Goal: Find specific page/section: Locate a particular part of the current website

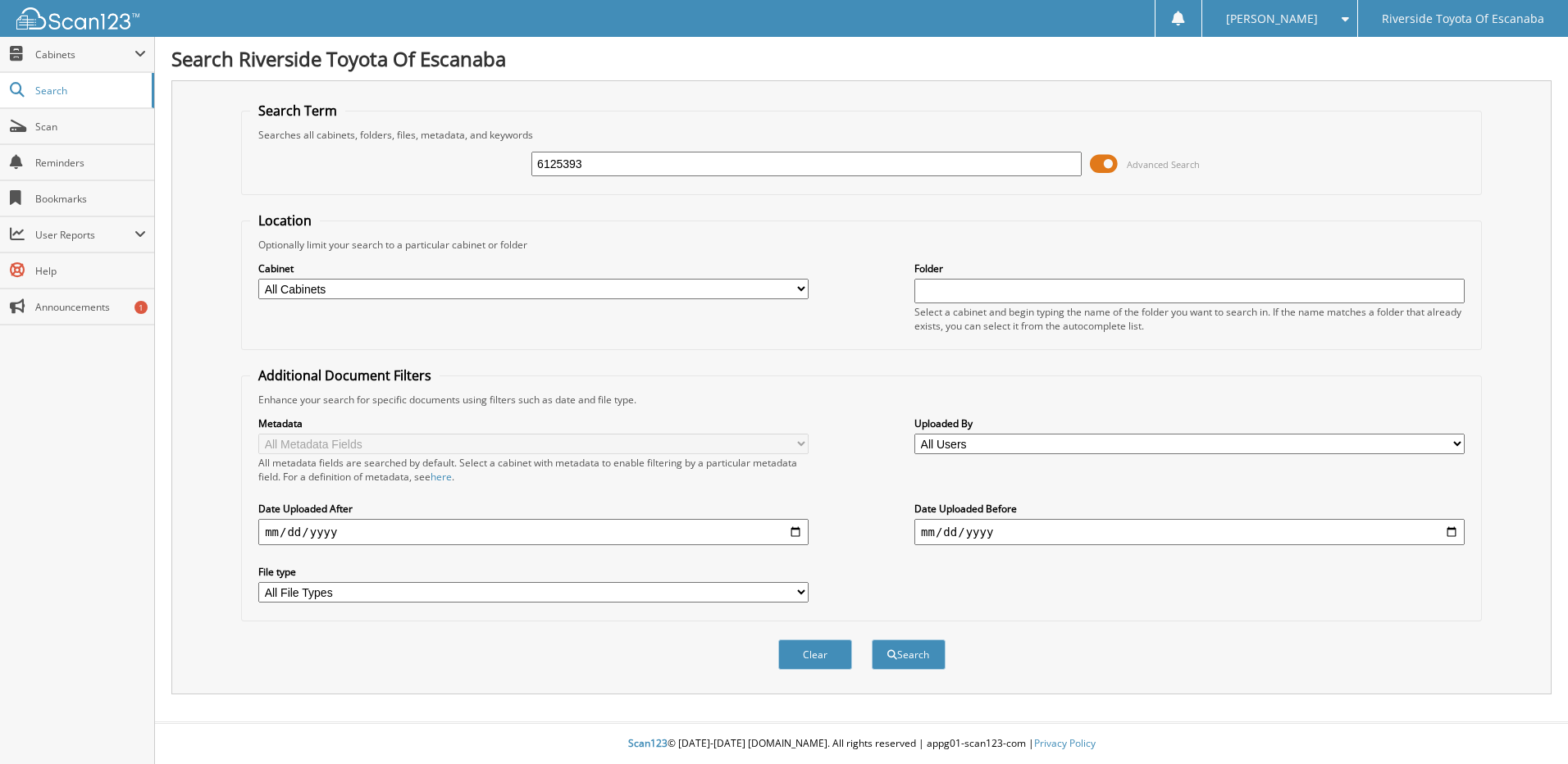
type input "6125393"
click at [872, 639] on button "Search" at bounding box center [908, 655] width 74 height 31
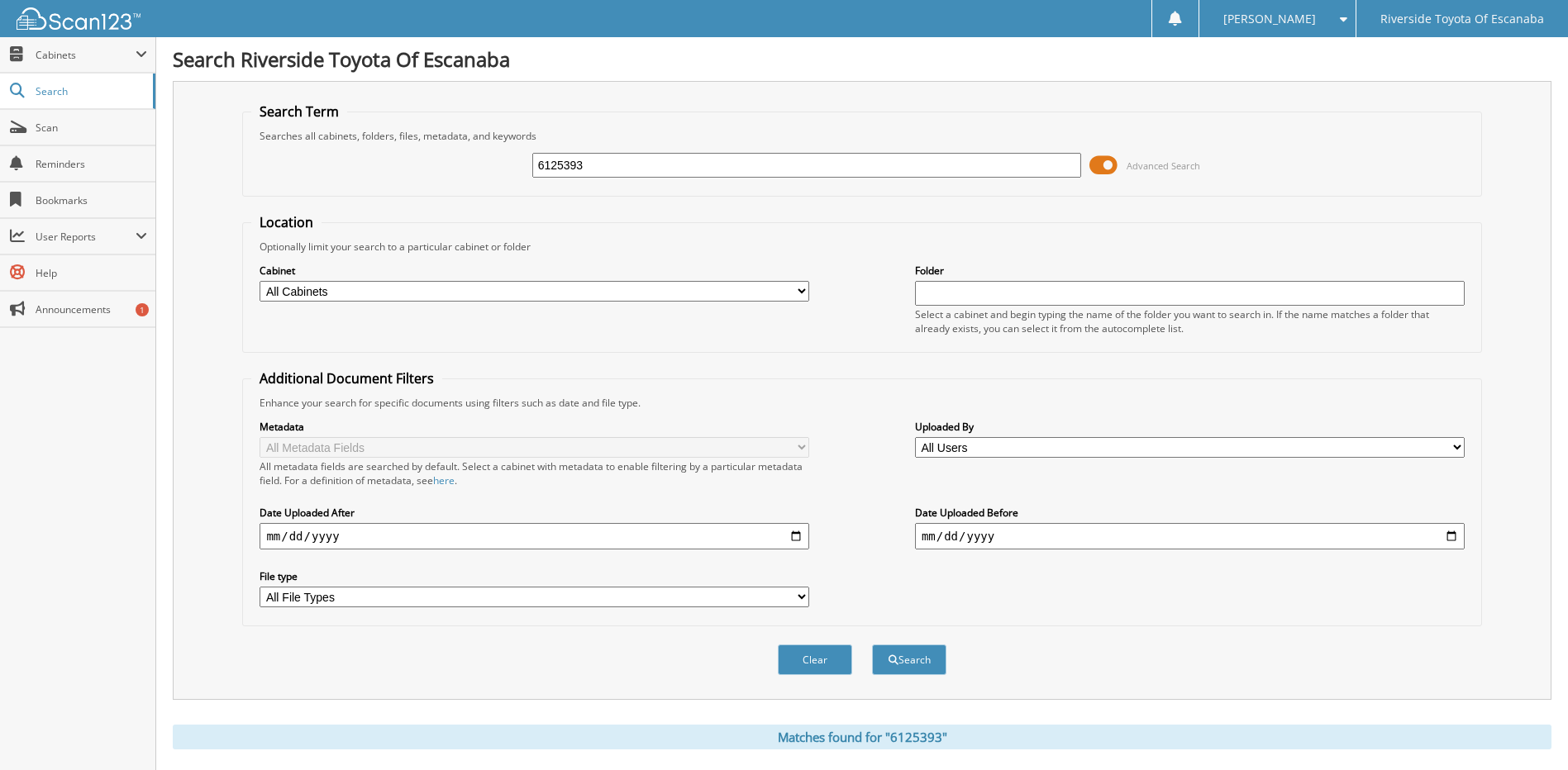
scroll to position [246, 0]
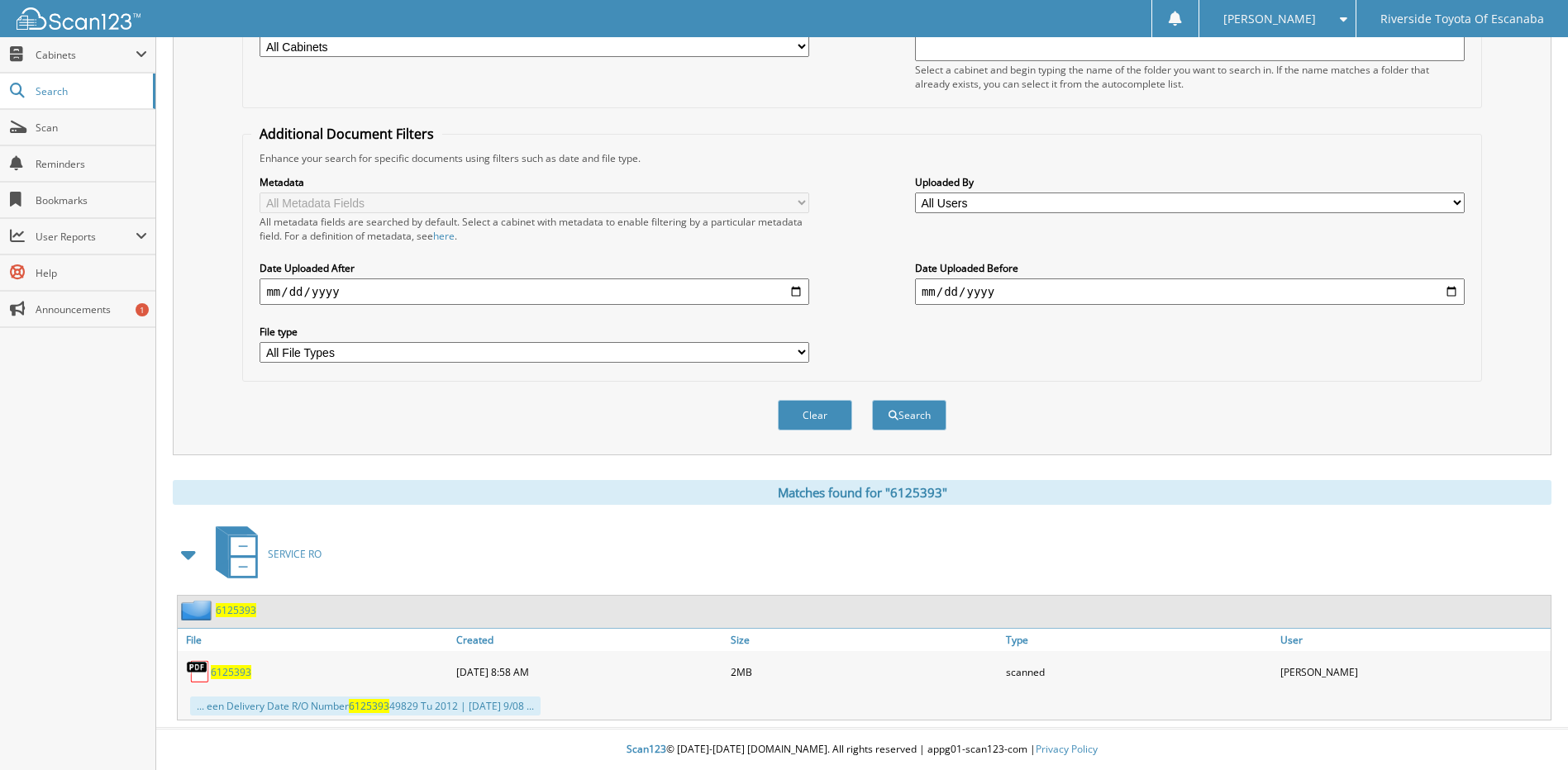
click at [234, 607] on span "6125393" at bounding box center [236, 609] width 41 height 15
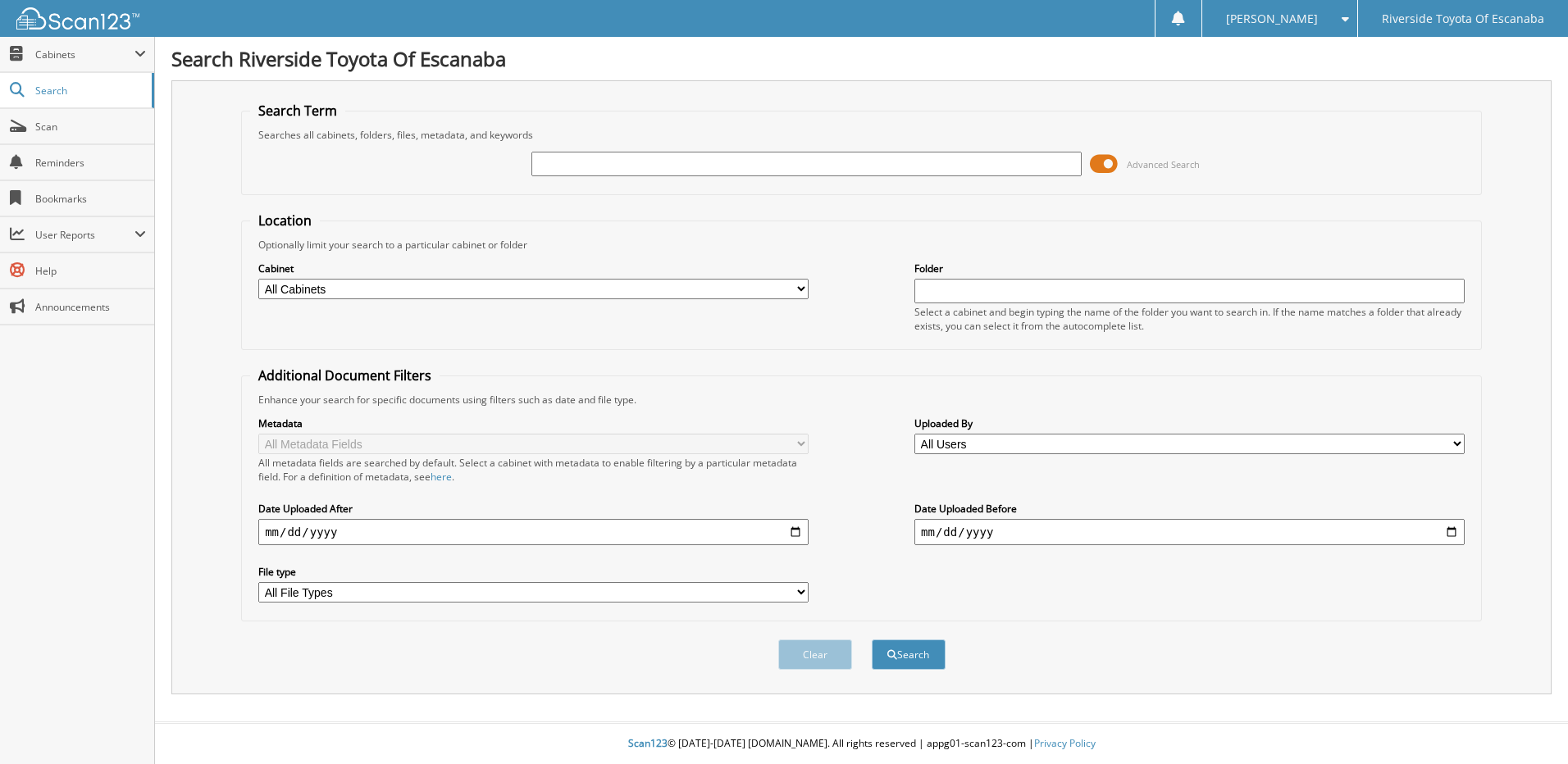
click at [581, 160] on input "text" at bounding box center [806, 164] width 550 height 25
type input "6125393"
click at [872, 639] on button "Search" at bounding box center [908, 655] width 74 height 31
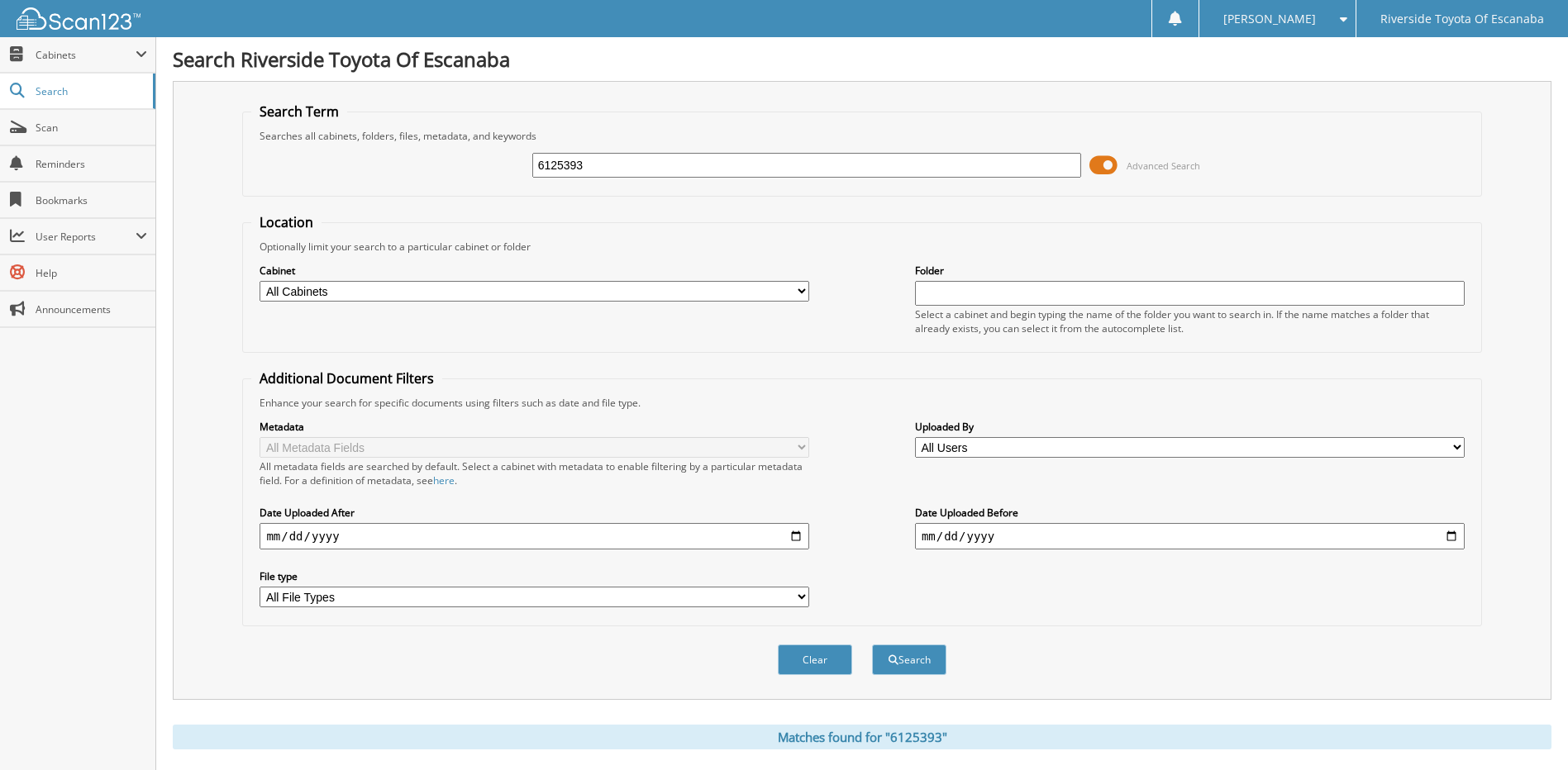
scroll to position [246, 0]
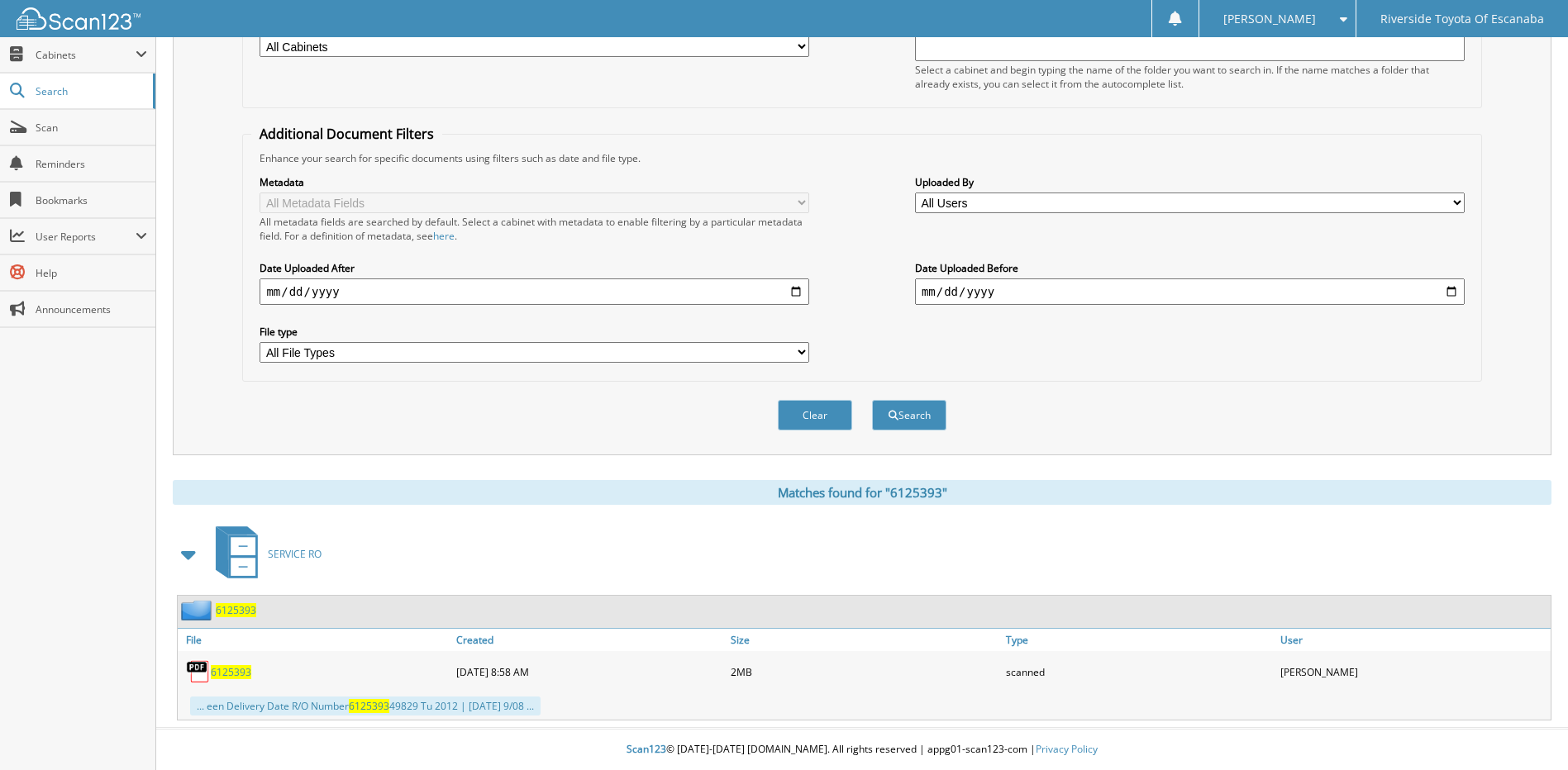
click at [239, 611] on span "6125393" at bounding box center [236, 609] width 41 height 15
